Goal: Find specific page/section: Find specific page/section

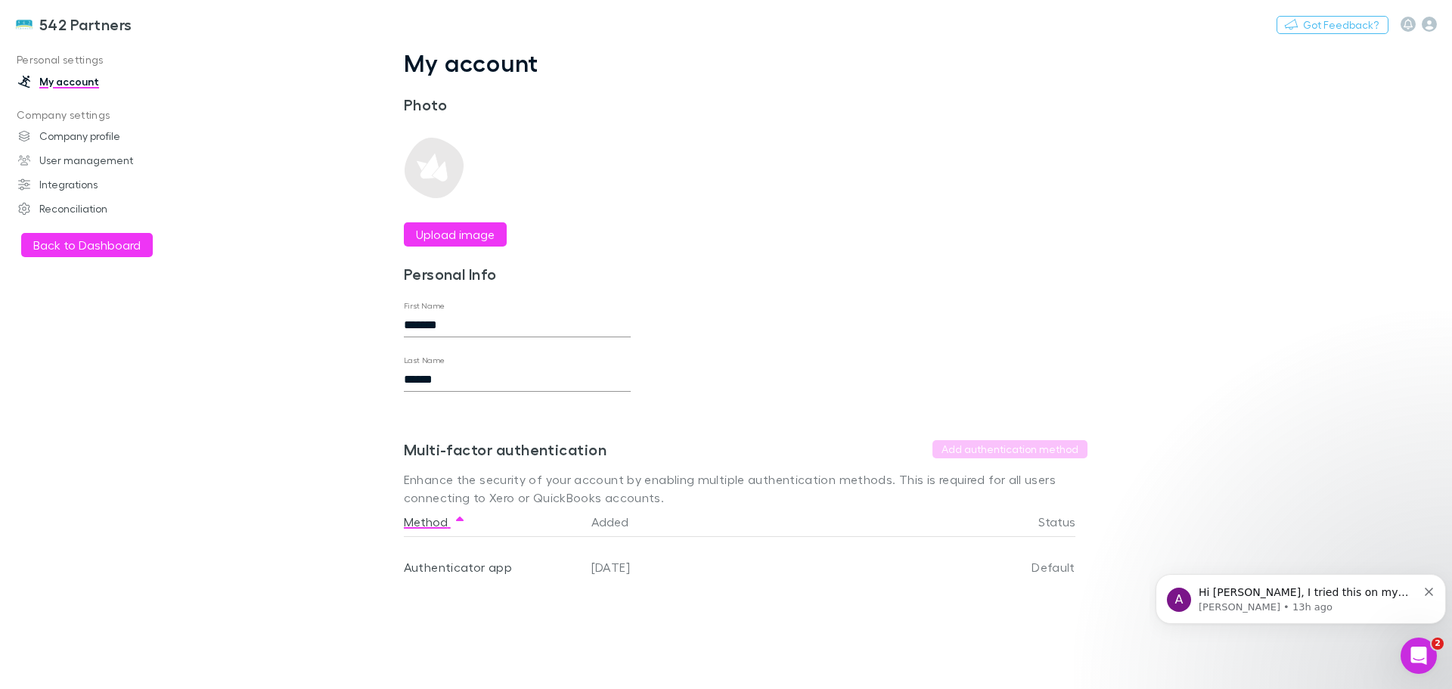
click at [71, 247] on button "Back to Dashboard" at bounding box center [87, 245] width 132 height 24
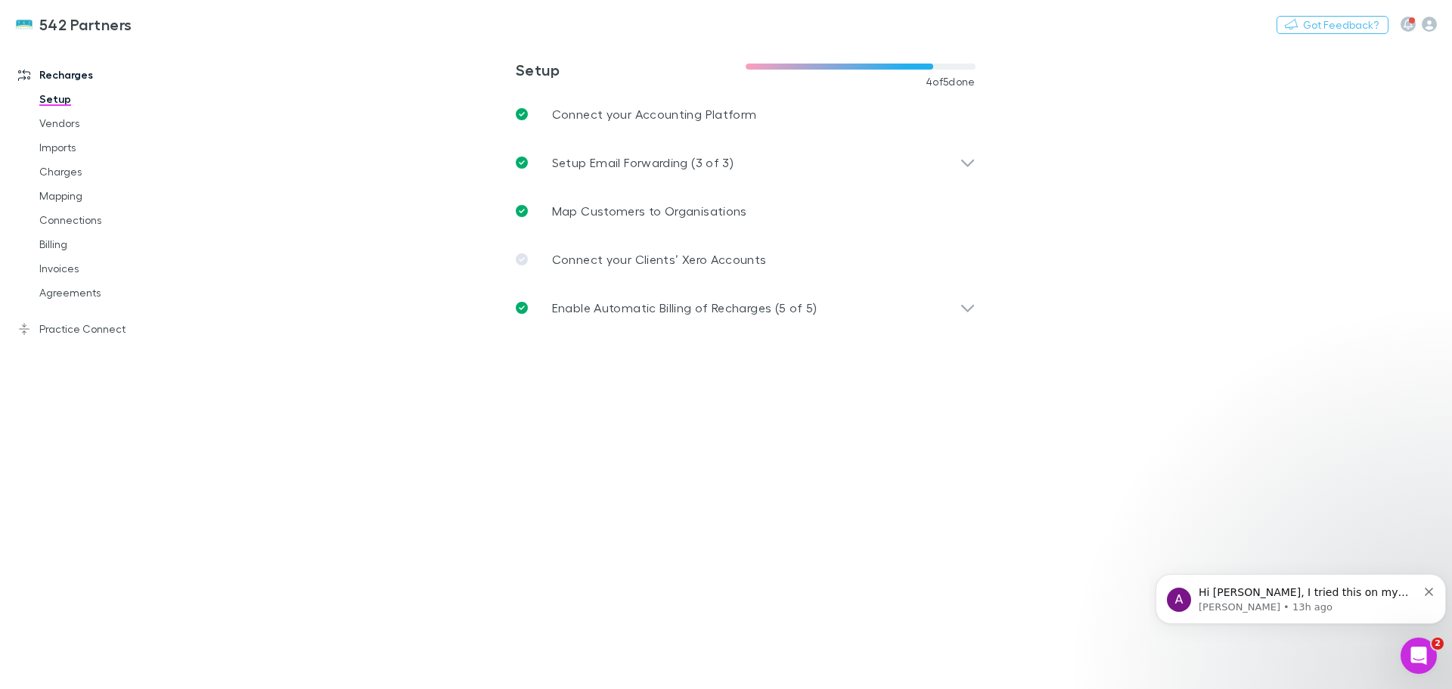
click at [1303, 588] on span "Hi [PERSON_NAME], I tried this on my end, and it seems to be working fine. Coul…" at bounding box center [1307, 652] width 217 height 132
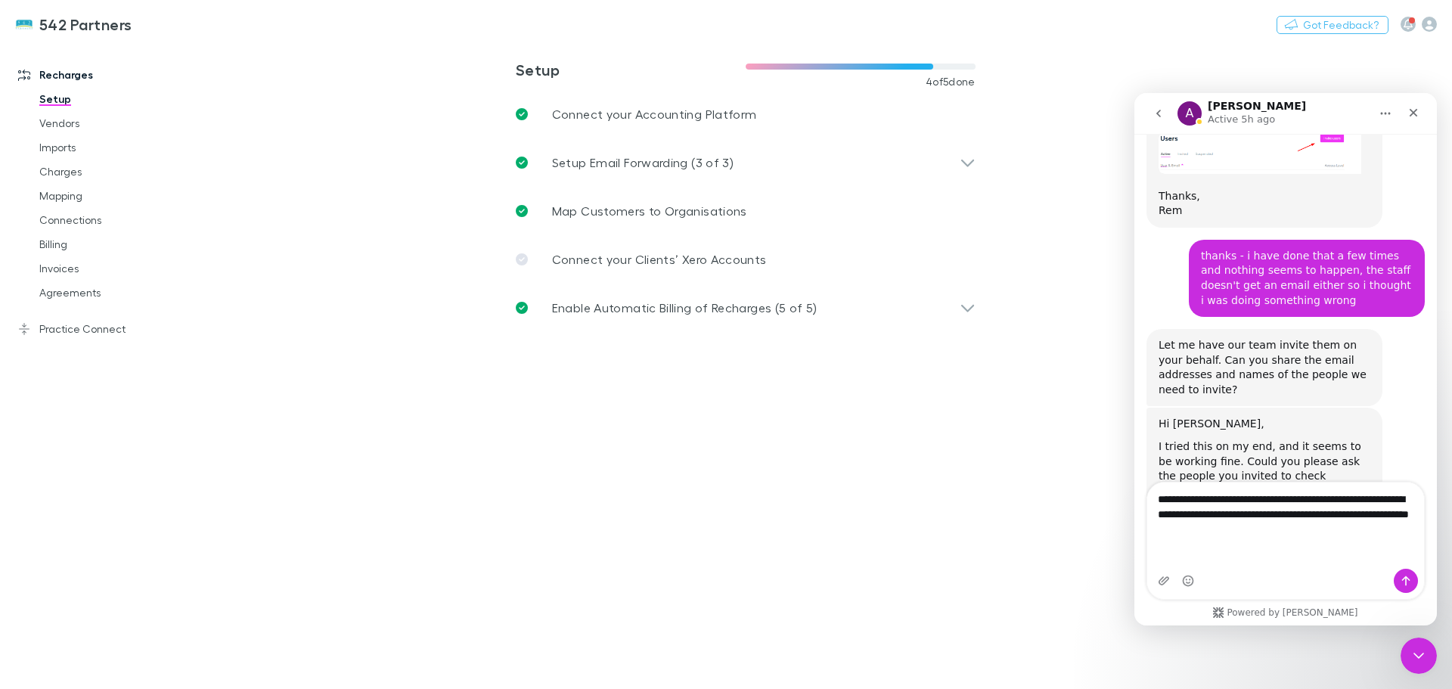
scroll to position [1785, 0]
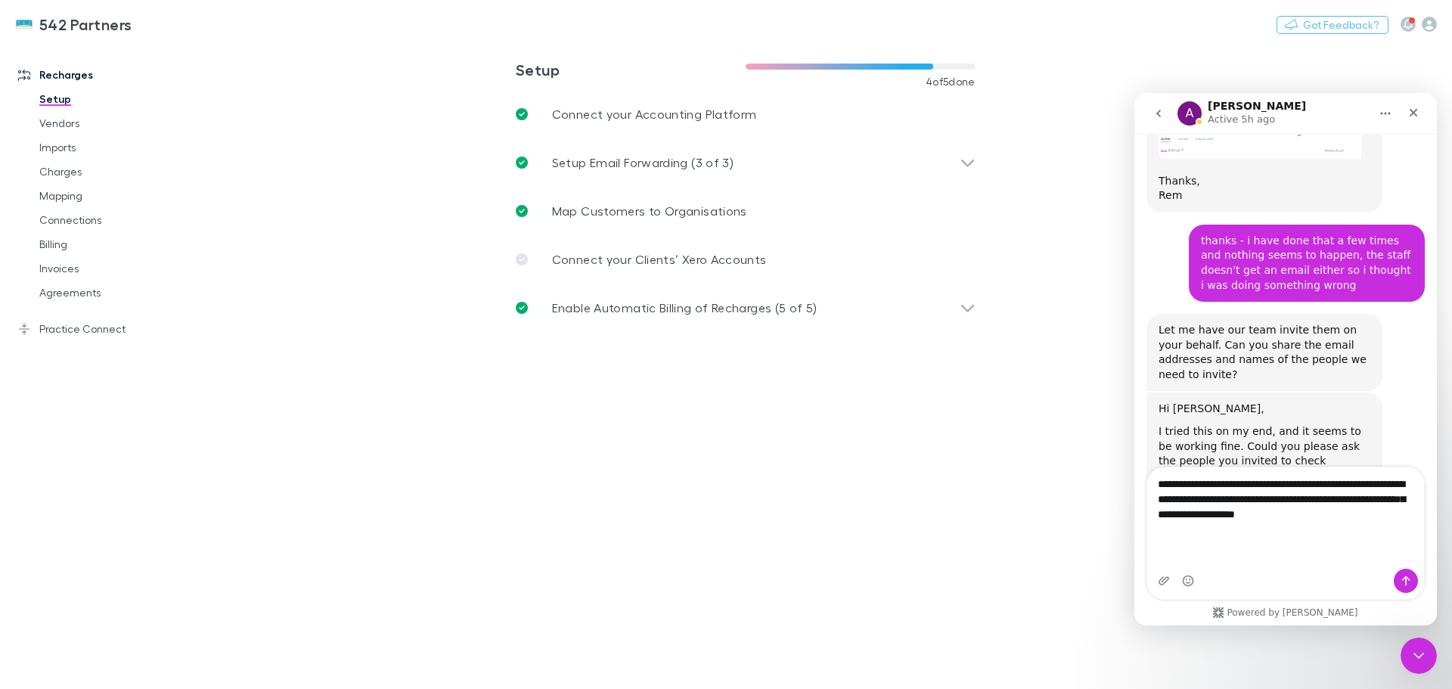
type textarea "**********"
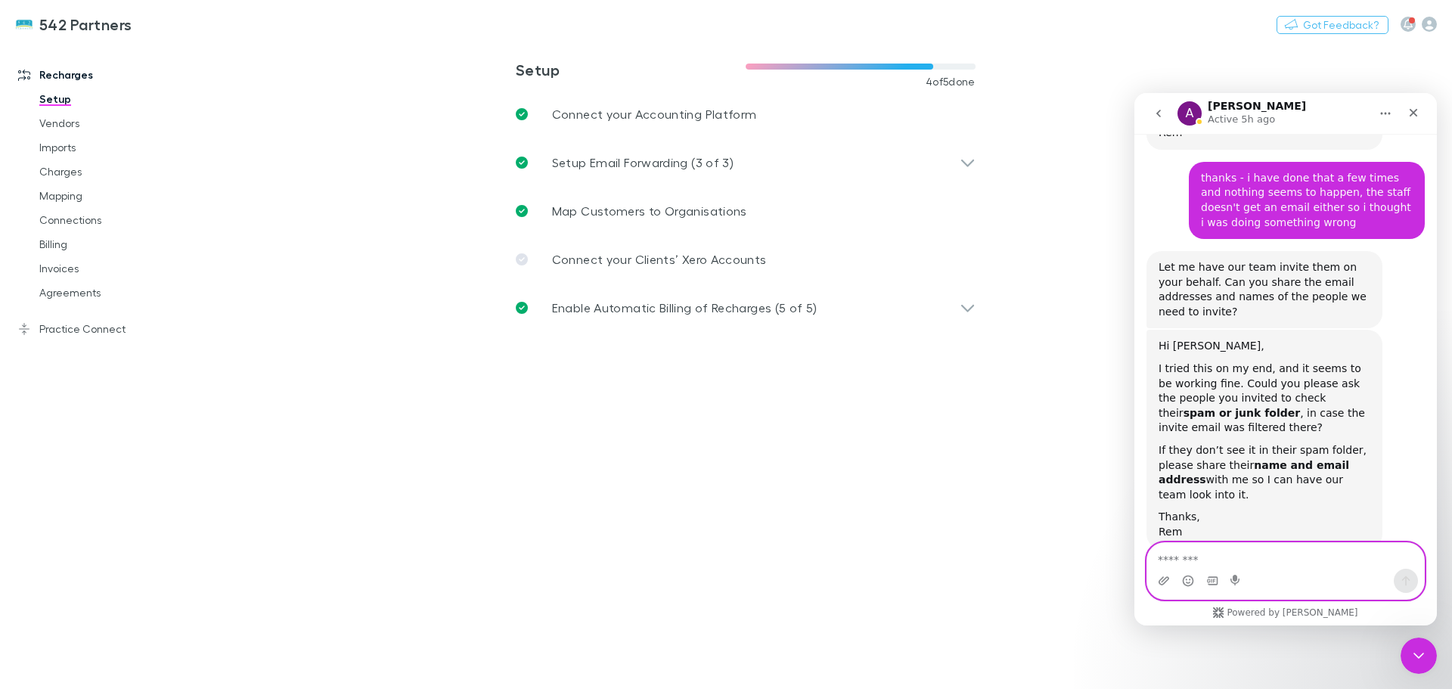
scroll to position [1849, 0]
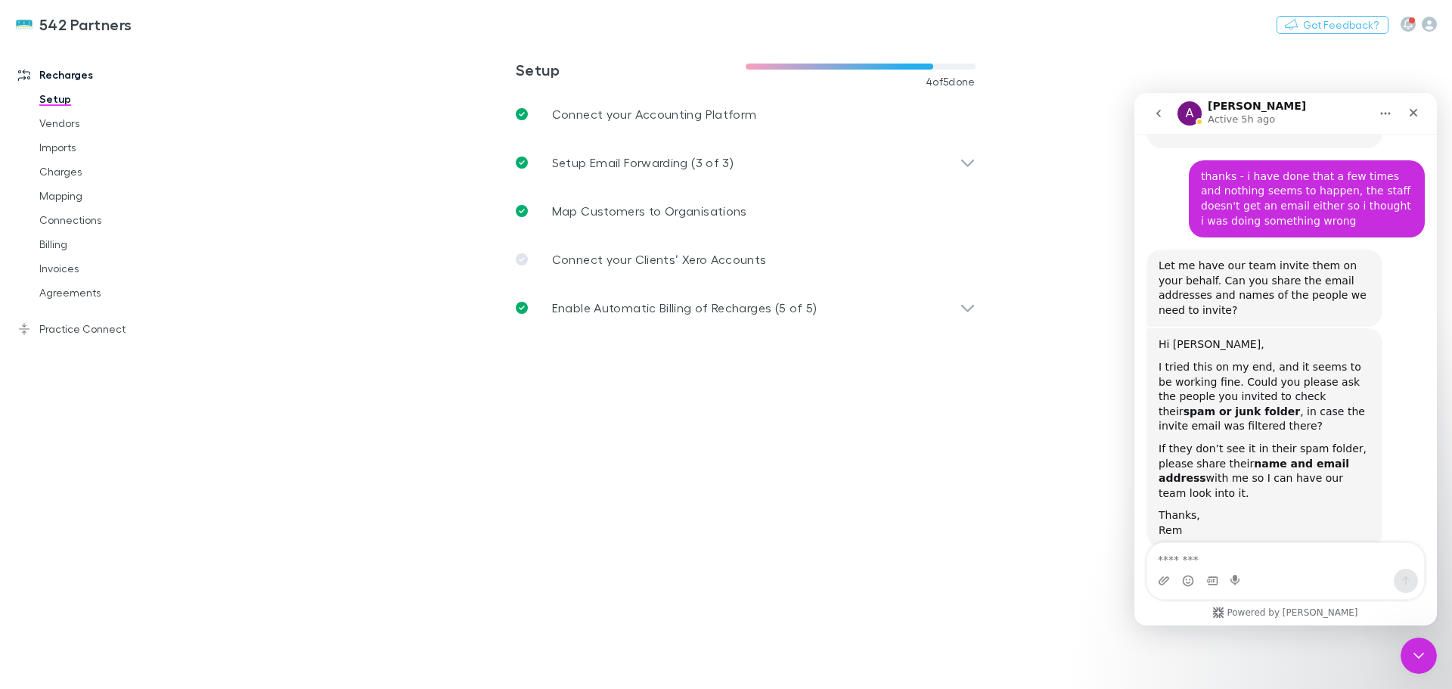
click at [1416, 114] on icon "Close" at bounding box center [1414, 113] width 8 height 8
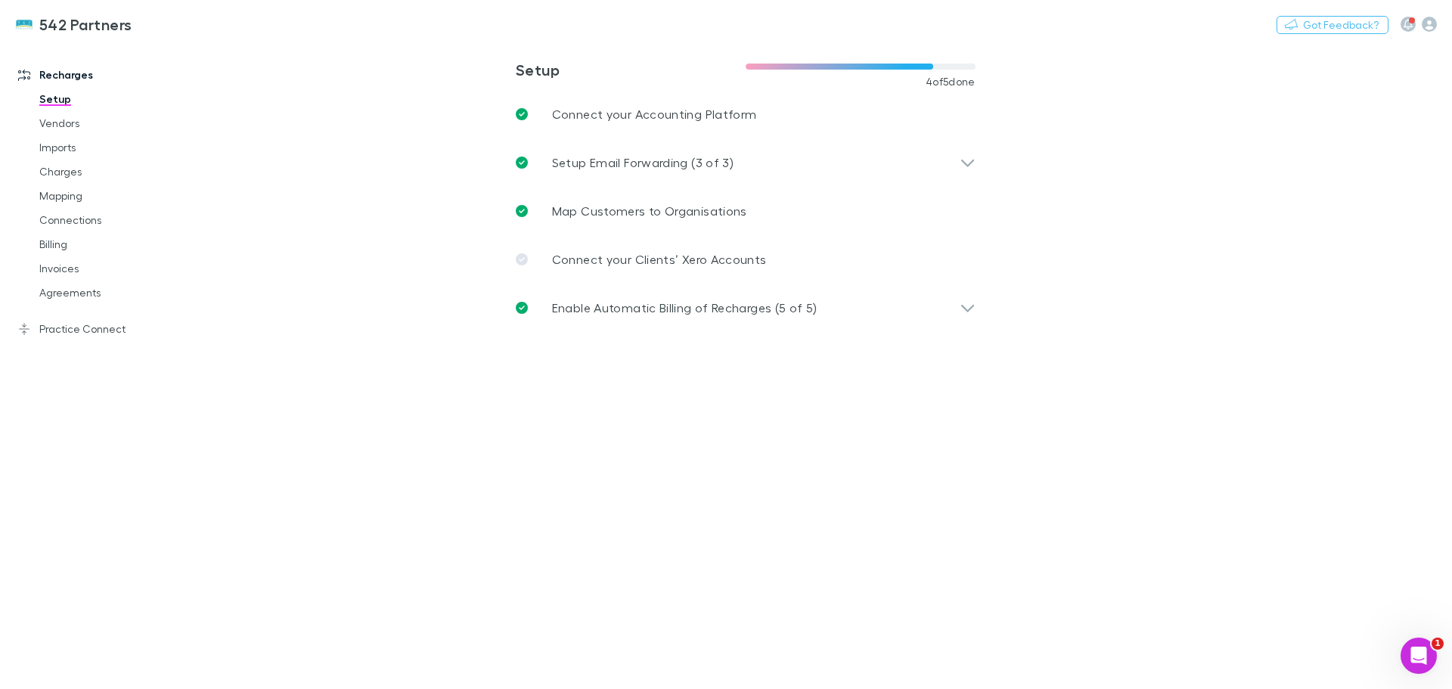
drag, startPoint x: 62, startPoint y: 172, endPoint x: 561, endPoint y: 321, distance: 521.0
click at [62, 172] on link "Charges" at bounding box center [114, 172] width 180 height 24
